Goal: Complete application form

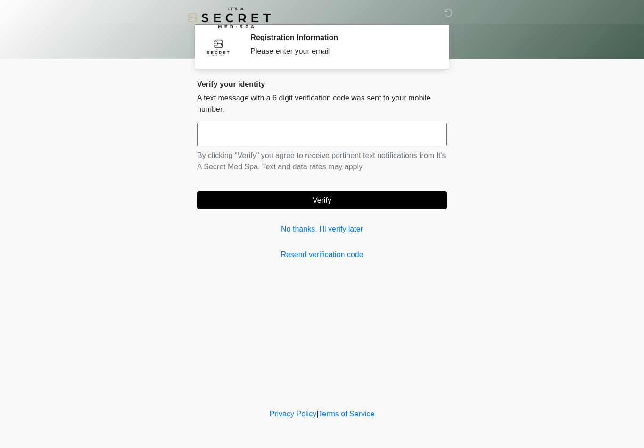
click at [296, 133] on input "text" at bounding box center [322, 135] width 250 height 24
type input "******"
click at [275, 196] on button "Verify" at bounding box center [322, 200] width 250 height 18
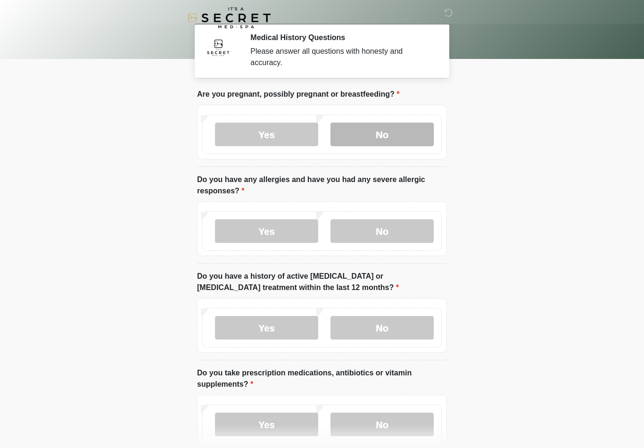
click at [363, 135] on label "No" at bounding box center [381, 135] width 103 height 24
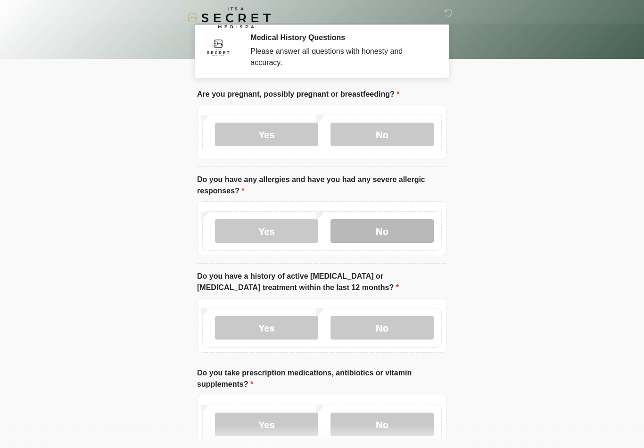
click at [378, 238] on label "No" at bounding box center [381, 231] width 103 height 24
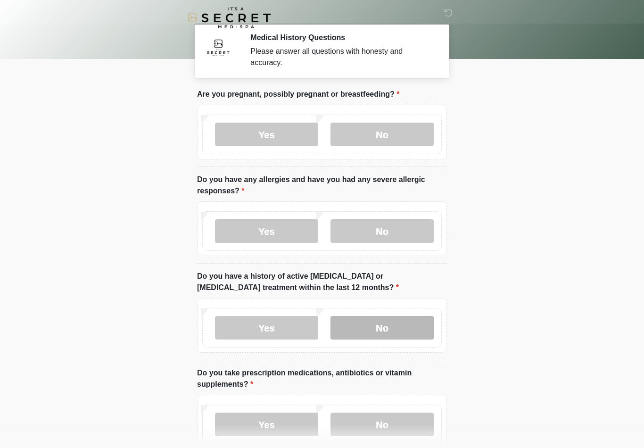
click at [380, 321] on label "No" at bounding box center [381, 328] width 103 height 24
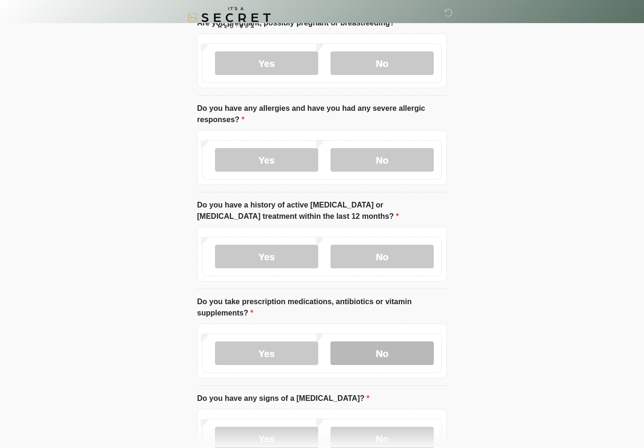
scroll to position [75, 0]
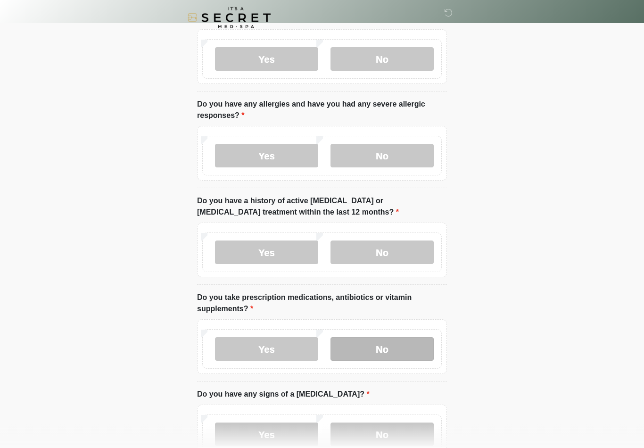
click at [374, 353] on label "No" at bounding box center [381, 349] width 103 height 24
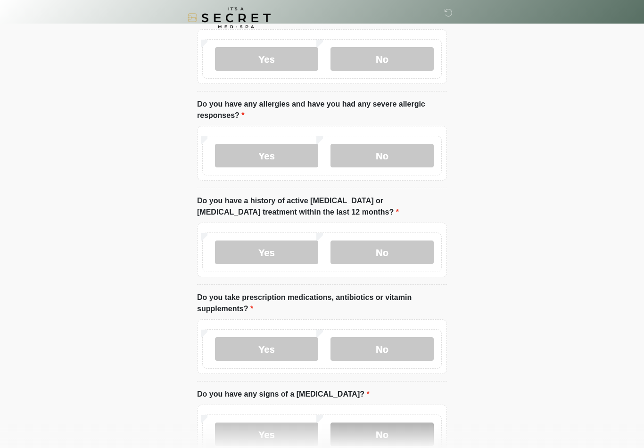
click at [386, 433] on label "No" at bounding box center [381, 434] width 103 height 24
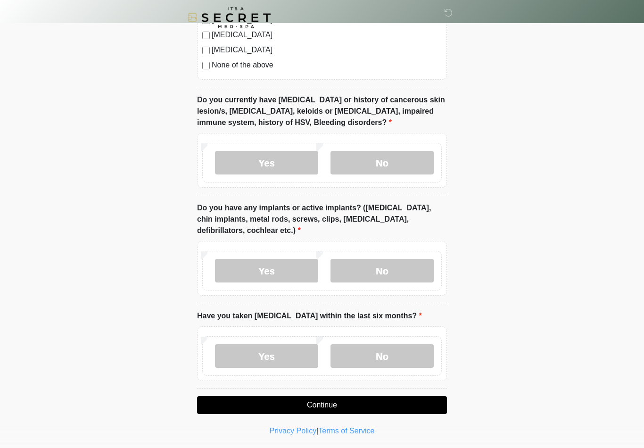
scroll to position [689, 0]
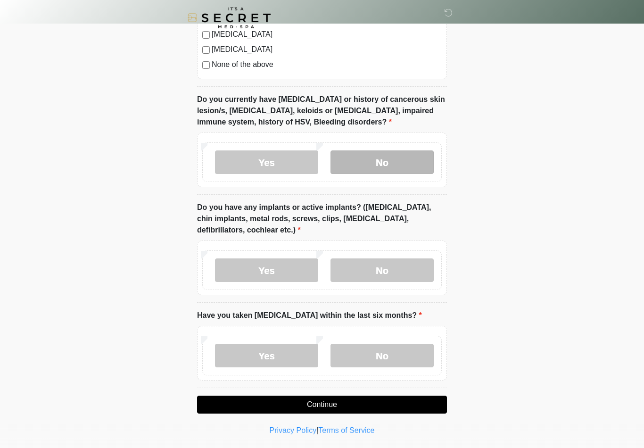
click at [388, 166] on label "No" at bounding box center [381, 162] width 103 height 24
click at [400, 261] on label "No" at bounding box center [381, 270] width 103 height 24
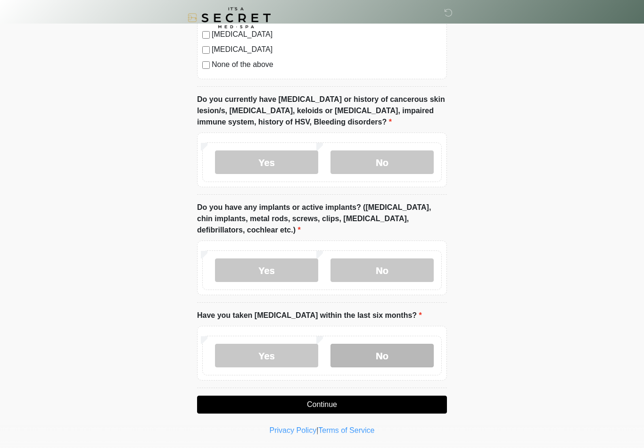
click at [386, 352] on label "No" at bounding box center [381, 356] width 103 height 24
click at [351, 400] on button "Continue" at bounding box center [322, 404] width 250 height 18
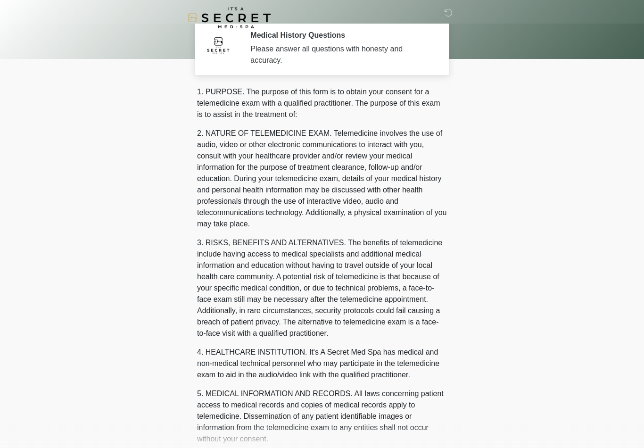
scroll to position [0, 0]
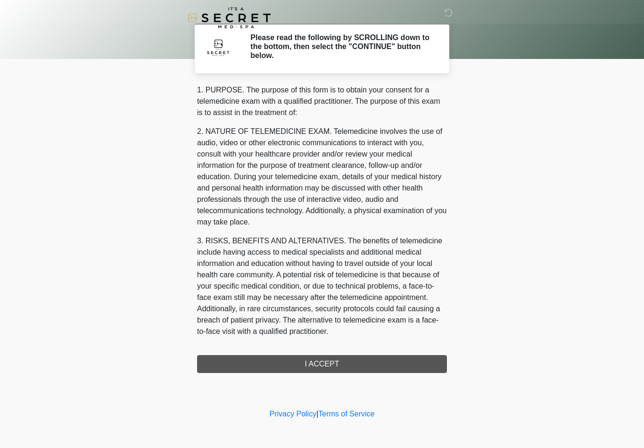
click at [237, 379] on div "‎ ‎ Please read the following by SCROLLING down to the bottom, then select the …" at bounding box center [322, 202] width 283 height 387
click at [230, 362] on div "1. PURPOSE. The purpose of this form is to obtain your consent for a telemedici…" at bounding box center [322, 228] width 250 height 288
click at [242, 221] on p "2. NATURE OF TELEMEDICINE EXAM. Telemedicine involves the use of audio, video o…" at bounding box center [322, 177] width 250 height 102
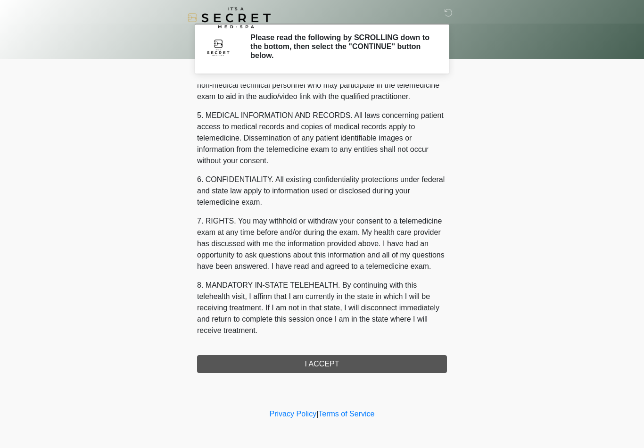
scroll to position [288, 0]
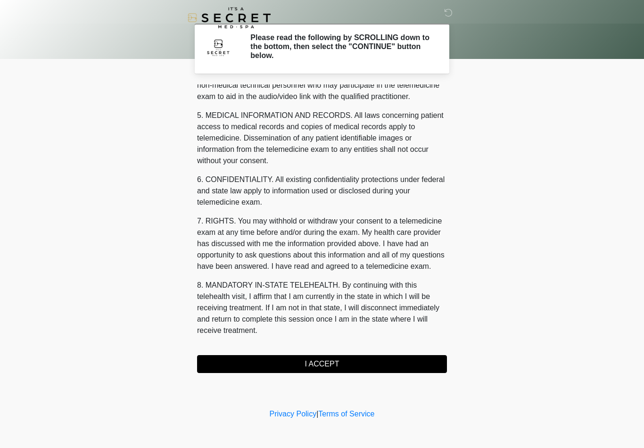
click at [228, 364] on button "I ACCEPT" at bounding box center [322, 364] width 250 height 18
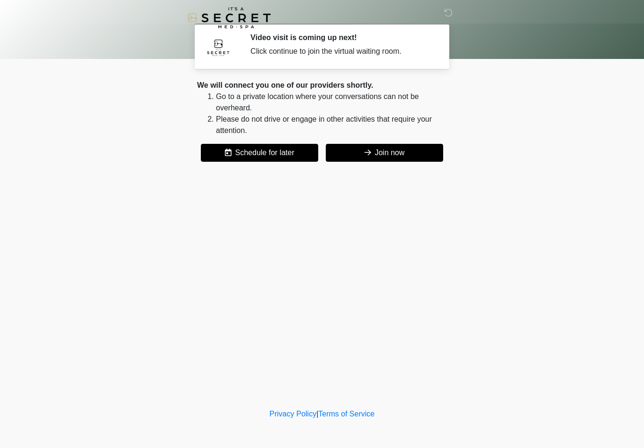
click at [391, 154] on button "Join now" at bounding box center [384, 153] width 117 height 18
